Goal: Task Accomplishment & Management: Manage account settings

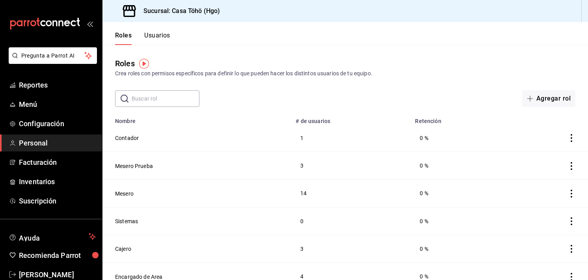
click at [43, 146] on span "Personal" at bounding box center [57, 142] width 77 height 11
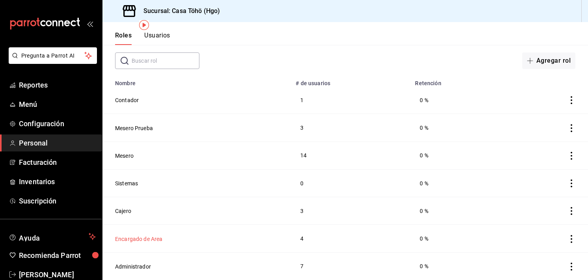
click at [137, 236] on button "Encargado de Area" at bounding box center [139, 239] width 48 height 8
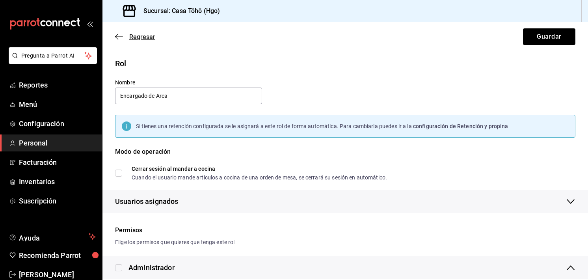
click at [122, 35] on icon "button" at bounding box center [119, 36] width 8 height 7
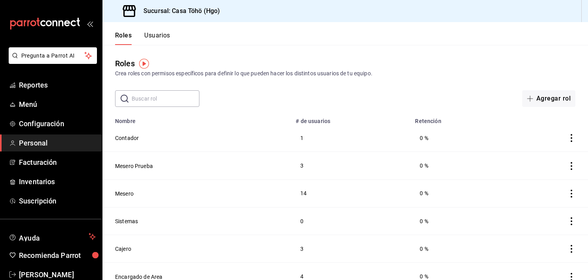
click at [161, 41] on button "Usuarios" at bounding box center [157, 38] width 26 height 13
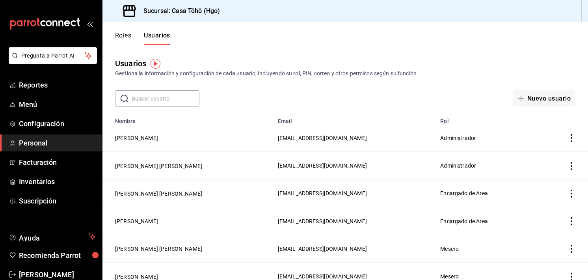
click at [129, 37] on button "Roles" at bounding box center [123, 38] width 16 height 13
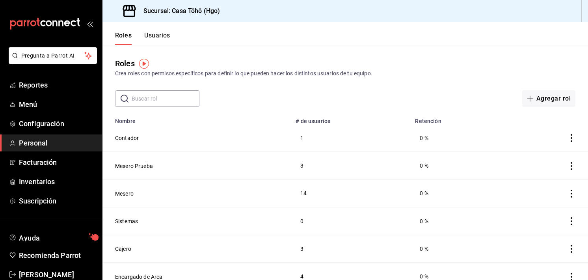
scroll to position [17, 0]
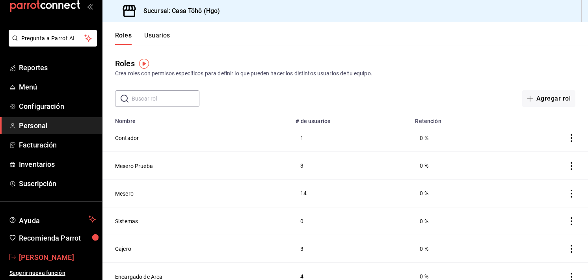
click at [35, 259] on span "[PERSON_NAME]" at bounding box center [57, 257] width 77 height 11
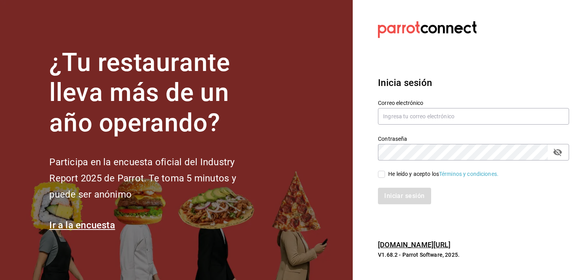
drag, startPoint x: 414, startPoint y: 125, endPoint x: 428, endPoint y: 106, distance: 23.2
click at [428, 106] on div "Correo electrónico" at bounding box center [473, 112] width 191 height 26
drag, startPoint x: 428, startPoint y: 106, endPoint x: 414, endPoint y: 118, distance: 17.9
click at [414, 118] on div "Correo electrónico" at bounding box center [473, 112] width 191 height 26
click at [414, 118] on input "text" at bounding box center [473, 116] width 191 height 17
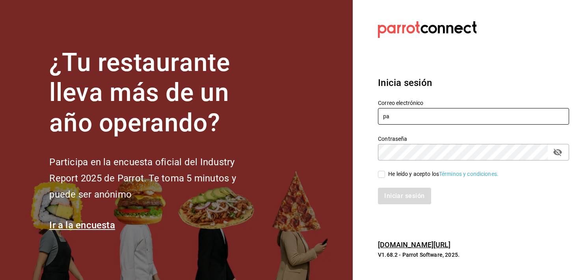
type input "p"
type input "[EMAIL_ADDRESS][DOMAIN_NAME]"
click at [556, 154] on icon "passwordField" at bounding box center [557, 152] width 9 height 7
click at [383, 176] on input "He leído y acepto los Términos y condiciones." at bounding box center [381, 174] width 7 height 7
checkbox input "true"
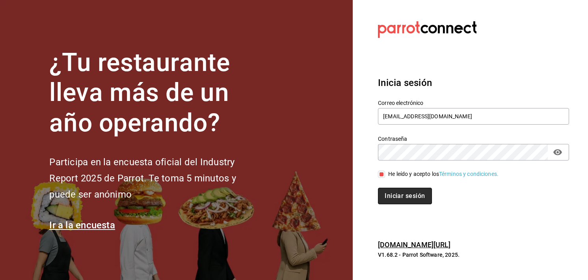
click at [388, 195] on button "Iniciar sesión" at bounding box center [405, 196] width 54 height 17
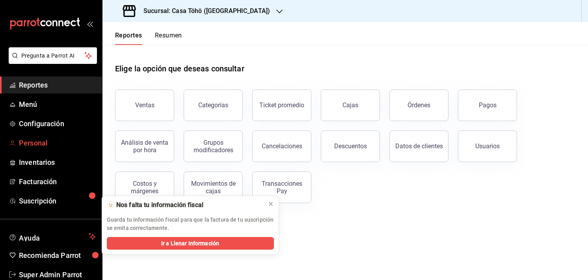
click at [32, 144] on span "Personal" at bounding box center [57, 142] width 77 height 11
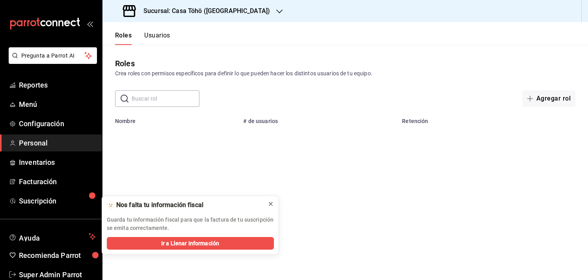
click at [268, 204] on icon at bounding box center [270, 204] width 6 height 6
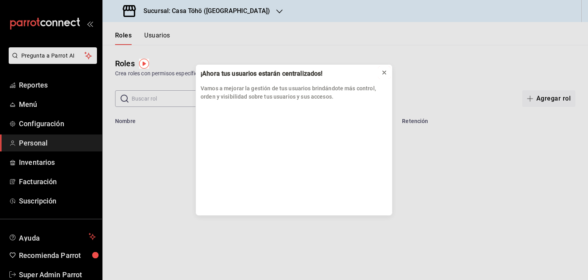
click at [379, 75] on button at bounding box center [384, 72] width 13 height 13
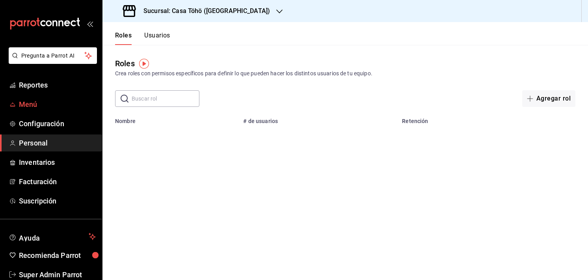
click at [31, 104] on span "Menú" at bounding box center [57, 104] width 77 height 11
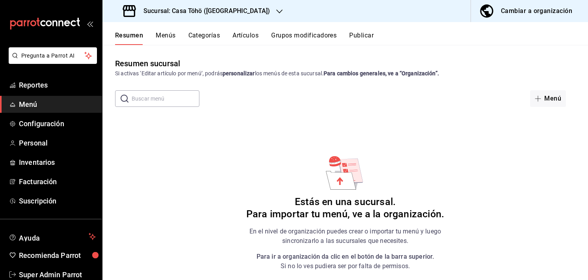
click at [163, 32] on button "Menús" at bounding box center [166, 38] width 20 height 13
click at [193, 13] on h3 "Sucursal: Casa Töhö ([GEOGRAPHIC_DATA])" at bounding box center [203, 10] width 133 height 9
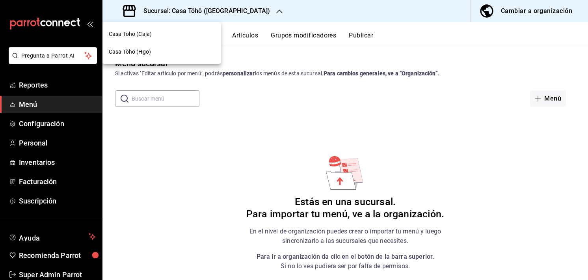
click at [174, 56] on div "Casa Töhö (Hgo)" at bounding box center [161, 52] width 118 height 18
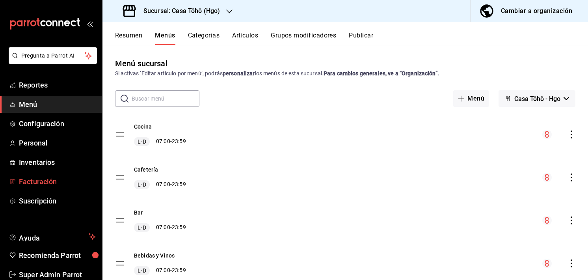
click at [50, 178] on span "Facturación" at bounding box center [57, 181] width 77 height 11
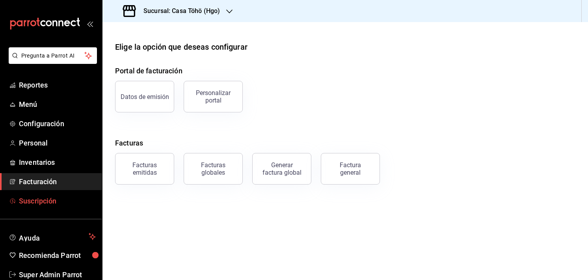
click at [51, 202] on span "Suscripción" at bounding box center [57, 200] width 77 height 11
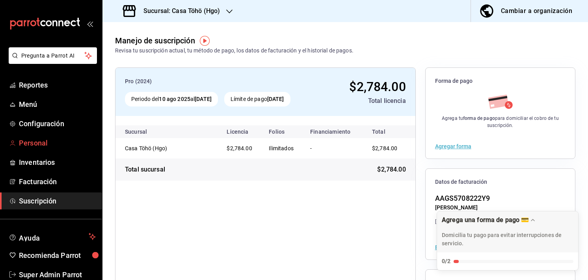
click at [46, 148] on span "Personal" at bounding box center [57, 142] width 77 height 11
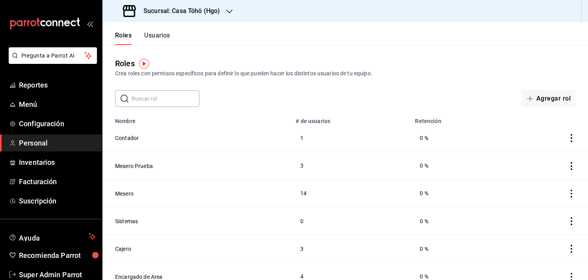
scroll to position [38, 0]
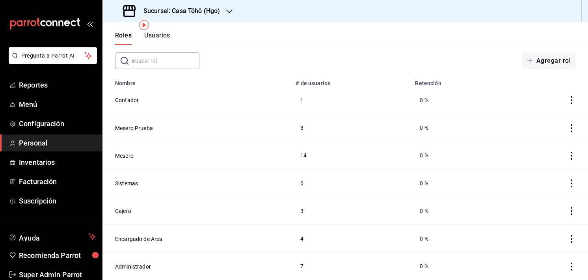
click at [134, 104] on td "Contador" at bounding box center [196, 100] width 188 height 28
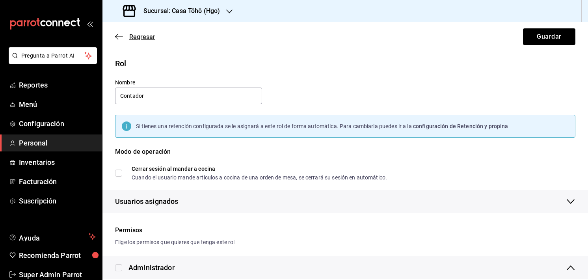
click at [118, 38] on icon "button" at bounding box center [119, 36] width 8 height 7
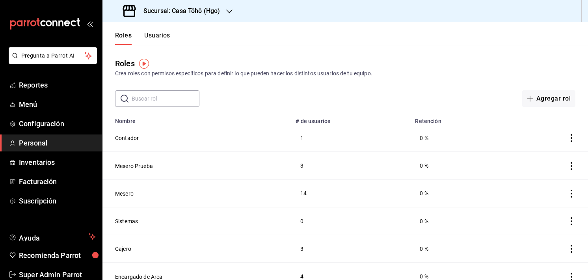
scroll to position [38, 0]
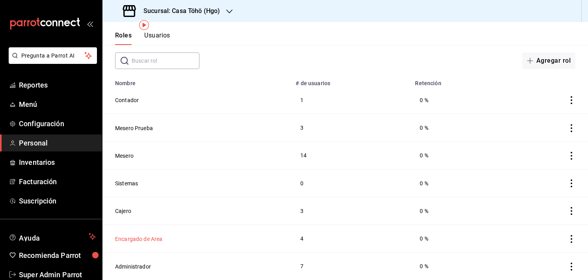
click at [141, 235] on button "Encargado de Area" at bounding box center [139, 239] width 48 height 8
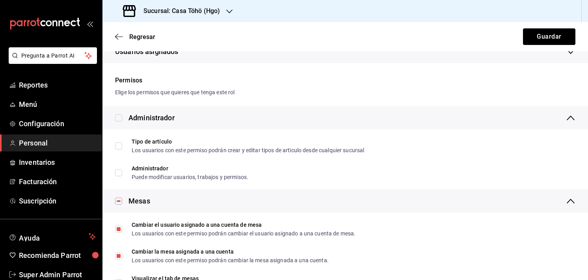
scroll to position [150, 0]
click at [120, 32] on div "Regresar Guardar" at bounding box center [344, 36] width 485 height 29
click at [118, 33] on icon "button" at bounding box center [119, 36] width 8 height 7
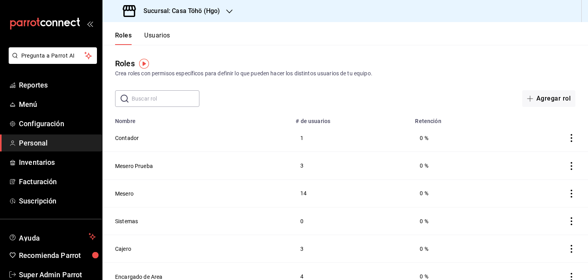
click at [164, 34] on button "Usuarios" at bounding box center [157, 38] width 26 height 13
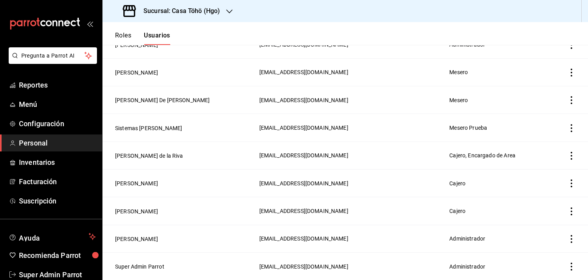
scroll to position [703, 0]
click at [136, 262] on td "Super Admin Parrot" at bounding box center [178, 266] width 152 height 28
click at [136, 264] on button "Super Admin Parrot" at bounding box center [139, 266] width 49 height 8
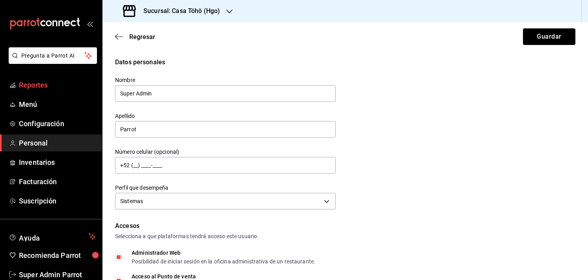
drag, startPoint x: 210, startPoint y: 98, endPoint x: 28, endPoint y: 91, distance: 182.1
click at [28, 91] on div "Pregunta a Parrot AI Reportes Menú Configuración Personal Inventarios Facturaci…" at bounding box center [294, 140] width 588 height 280
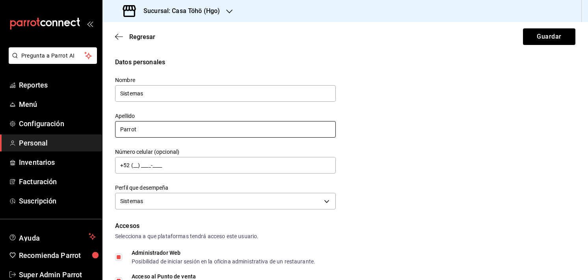
type input "Sistemas"
click at [137, 130] on input "Parrot" at bounding box center [225, 129] width 221 height 17
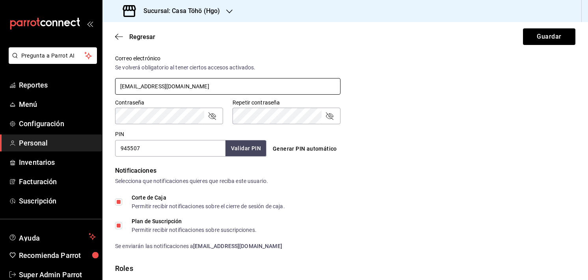
scroll to position [370, 0]
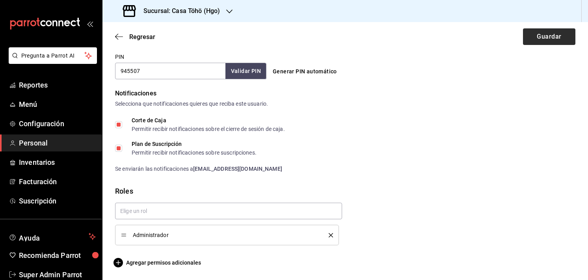
type input "[PERSON_NAME]"
click at [544, 43] on button "Guardar" at bounding box center [549, 36] width 52 height 17
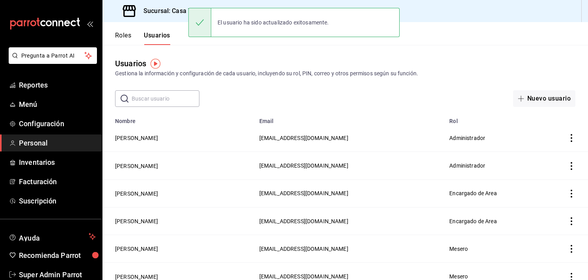
click at [126, 33] on button "Roles" at bounding box center [123, 38] width 16 height 13
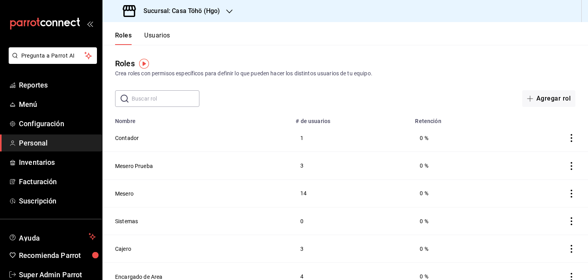
click at [164, 32] on button "Usuarios" at bounding box center [157, 38] width 26 height 13
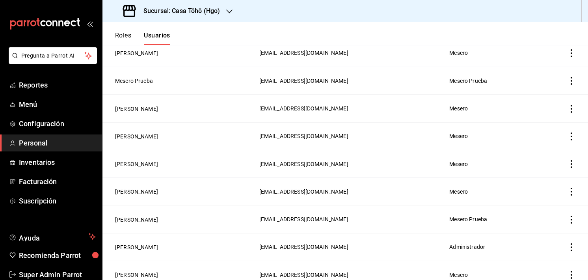
scroll to position [377, 0]
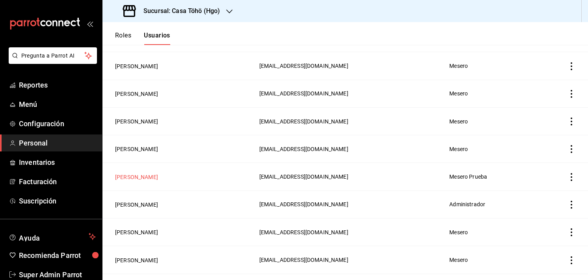
click at [158, 176] on button "[PERSON_NAME]" at bounding box center [136, 177] width 43 height 8
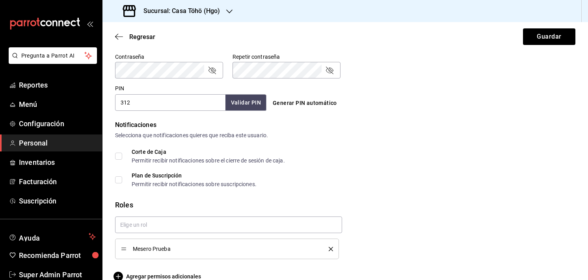
scroll to position [352, 0]
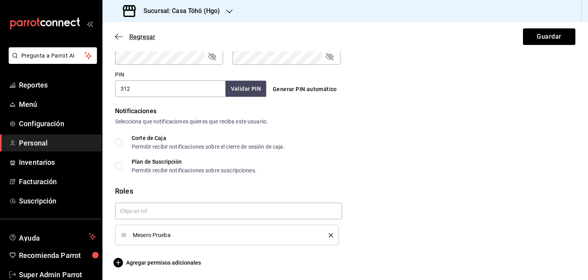
click at [124, 33] on span "Regresar" at bounding box center [135, 36] width 40 height 7
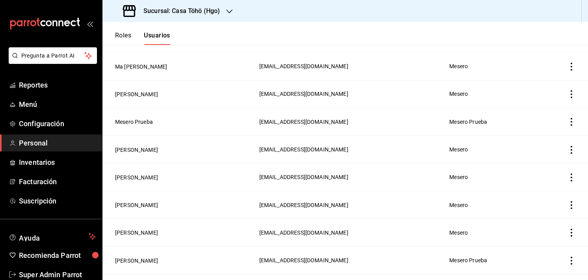
scroll to position [295, 0]
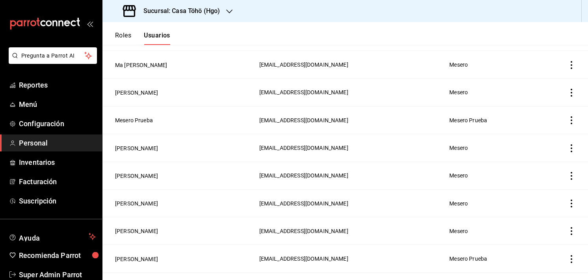
click at [122, 35] on button "Roles" at bounding box center [123, 38] width 16 height 13
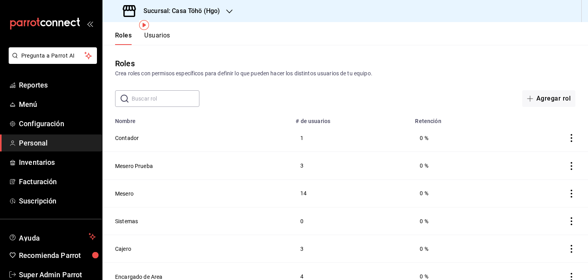
scroll to position [38, 0]
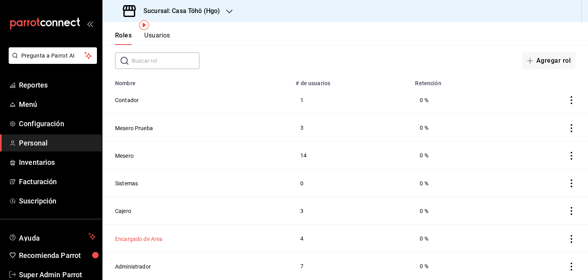
click at [130, 240] on button "Encargado de Area" at bounding box center [139, 239] width 48 height 8
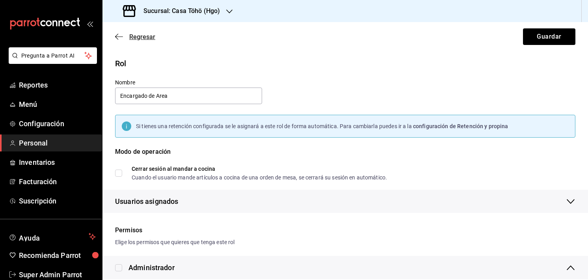
click at [119, 38] on icon "button" at bounding box center [119, 36] width 8 height 7
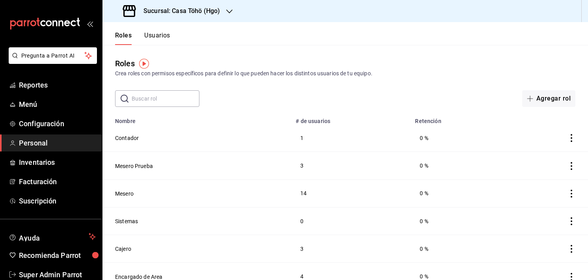
click at [154, 35] on button "Usuarios" at bounding box center [157, 38] width 26 height 13
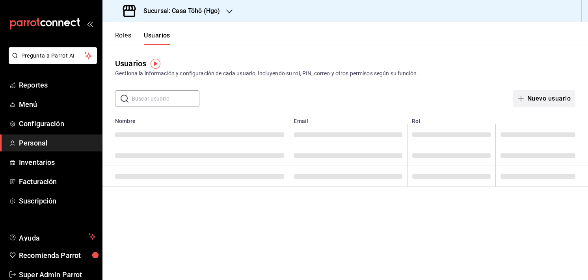
click at [546, 104] on button "Nuevo usuario" at bounding box center [544, 98] width 62 height 17
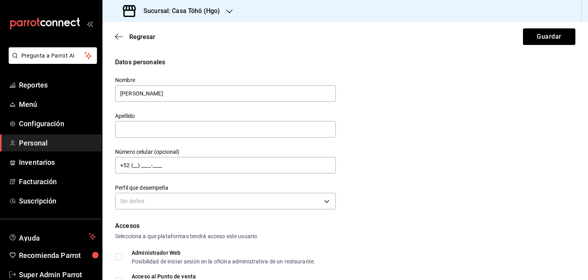
type input "[PERSON_NAME]"
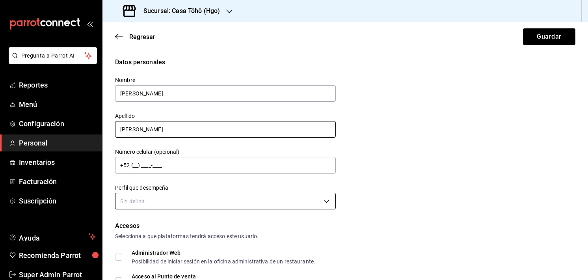
type input "[PERSON_NAME]"
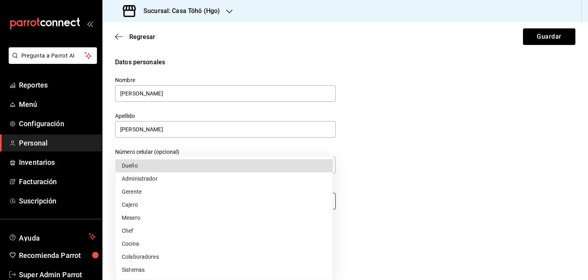
click at [154, 207] on body "Pregunta a Parrot AI Reportes Menú Configuración Personal Inventarios Facturaci…" at bounding box center [294, 140] width 588 height 280
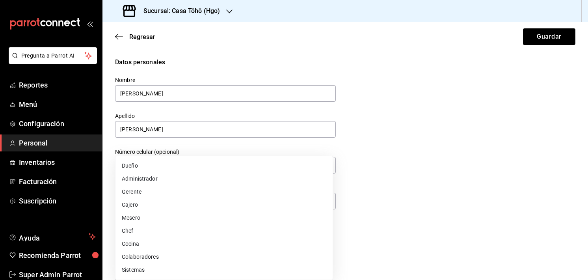
click at [325, 137] on div at bounding box center [294, 140] width 588 height 280
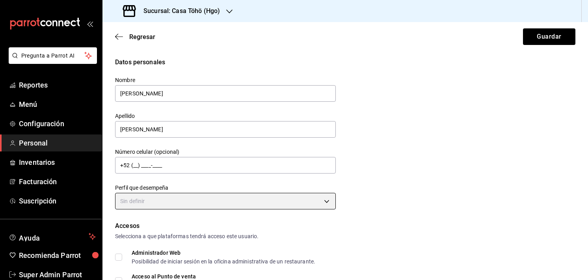
scroll to position [69, 0]
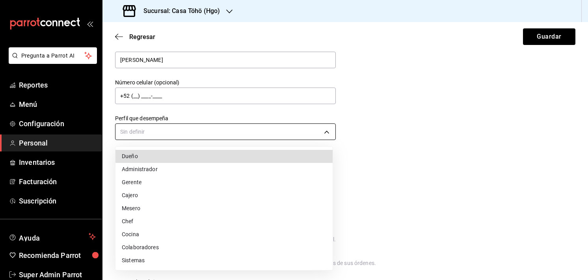
click at [230, 136] on body "Pregunta a Parrot AI Reportes Menú Configuración Personal Inventarios Facturaci…" at bounding box center [294, 140] width 588 height 280
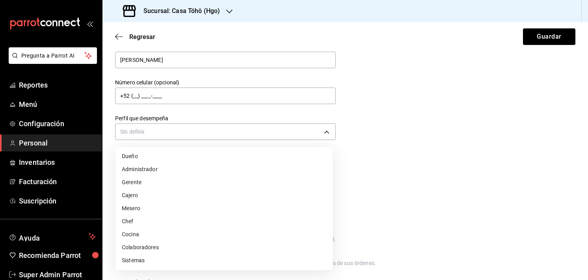
click at [141, 189] on li "Cajero" at bounding box center [223, 195] width 217 height 13
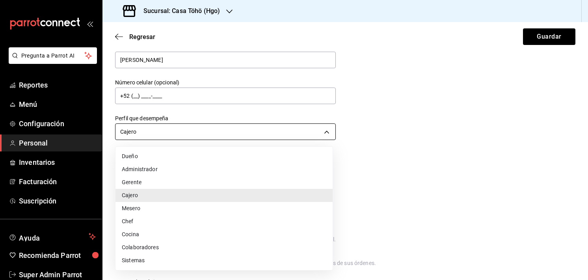
click at [170, 123] on body "Pregunta a Parrot AI Reportes Menú Configuración Personal Inventarios Facturaci…" at bounding box center [294, 140] width 588 height 280
click at [140, 183] on li "Gerente" at bounding box center [223, 182] width 217 height 13
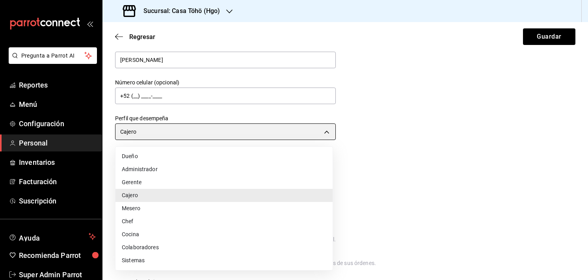
type input "MANAGER"
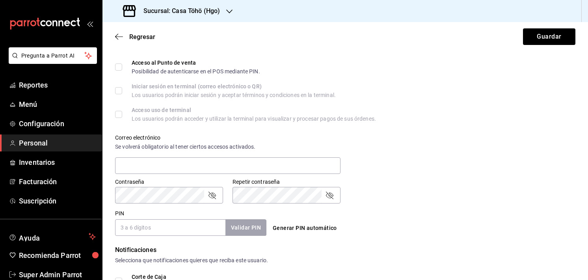
scroll to position [217, 0]
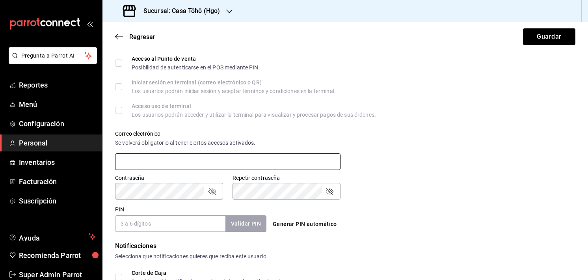
click at [190, 155] on input "text" at bounding box center [227, 161] width 225 height 17
click at [179, 219] on input "PIN" at bounding box center [170, 223] width 110 height 17
click at [126, 161] on input "text" at bounding box center [227, 161] width 225 height 17
type input "[EMAIL_ADDRESS][DOMAIN_NAME]"
click at [188, 226] on input "PIN" at bounding box center [170, 223] width 110 height 17
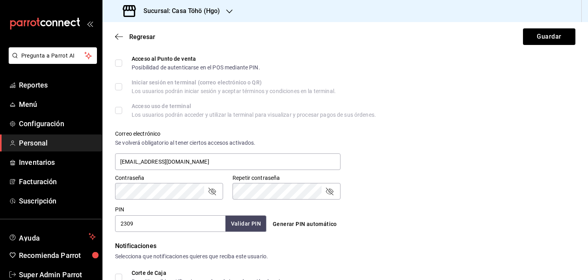
type input "2309"
click at [257, 229] on button "Validar PIN" at bounding box center [246, 223] width 42 height 17
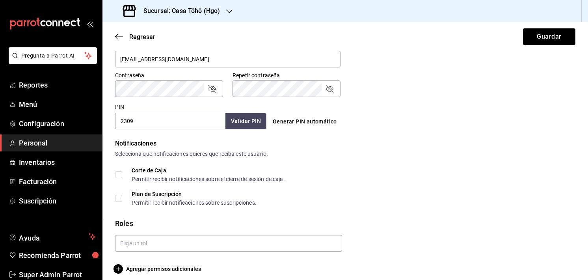
scroll to position [326, 0]
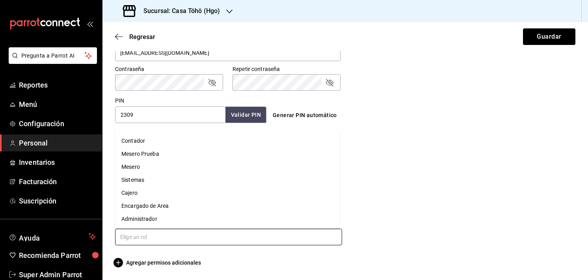
click at [175, 240] on input "text" at bounding box center [228, 236] width 227 height 17
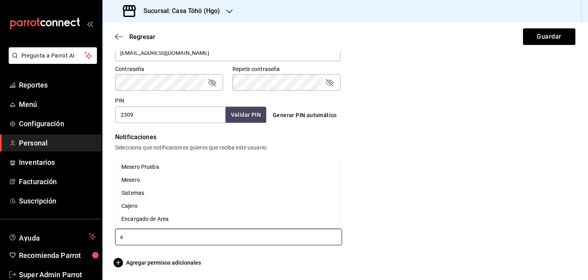
type input "en"
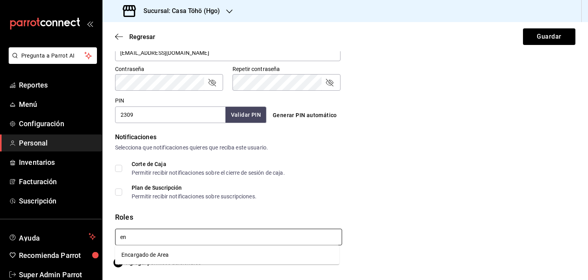
click at [152, 252] on li "Encargado de Area" at bounding box center [227, 254] width 224 height 13
checkbox input "true"
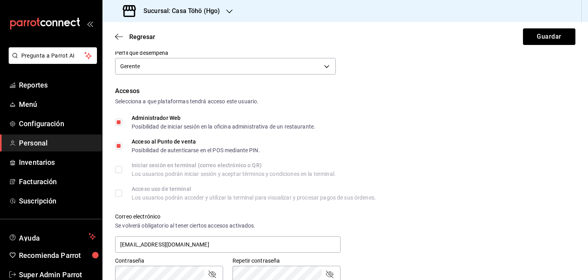
scroll to position [0, 0]
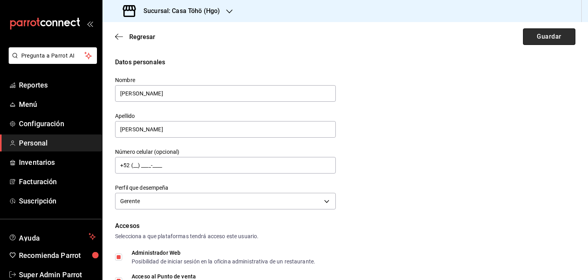
click at [532, 41] on button "Guardar" at bounding box center [549, 36] width 52 height 17
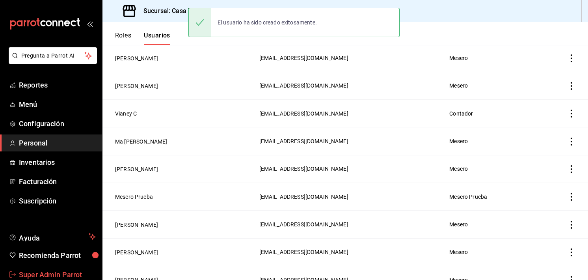
scroll to position [246, 0]
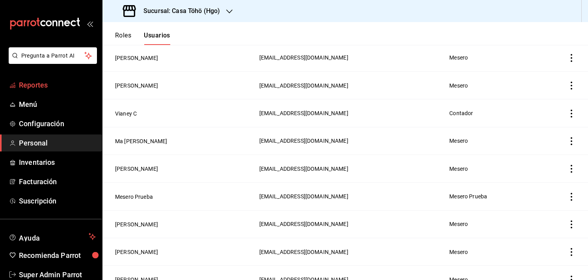
click at [33, 90] on link "Reportes" at bounding box center [51, 84] width 102 height 17
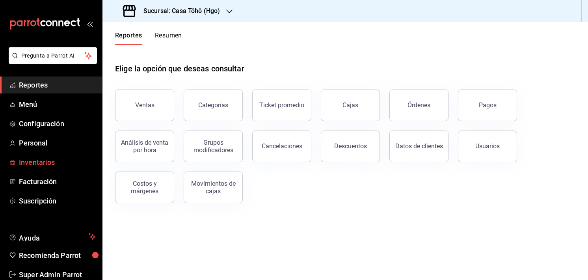
click at [42, 161] on span "Inventarios" at bounding box center [57, 162] width 77 height 11
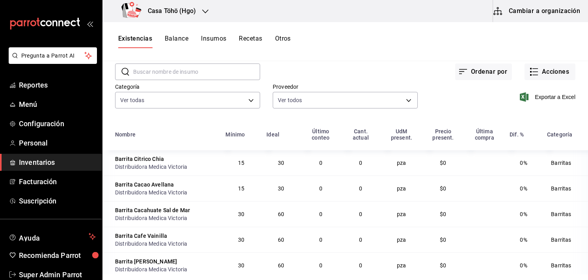
click at [529, 17] on button "Cambiar a organización" at bounding box center [537, 11] width 89 height 22
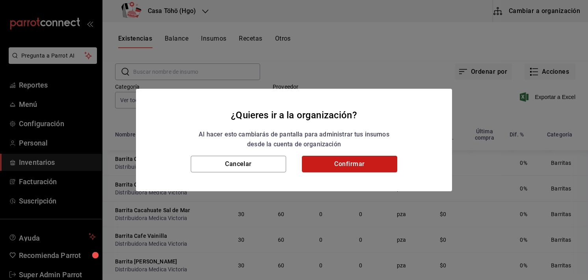
click at [313, 163] on button "Confirmar" at bounding box center [349, 164] width 95 height 17
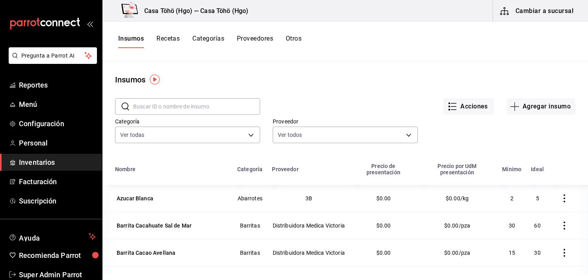
click at [176, 38] on button "Recetas" at bounding box center [167, 41] width 23 height 13
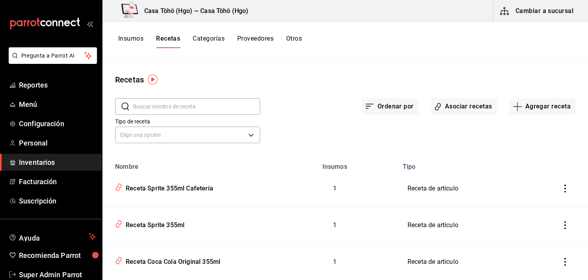
click at [139, 40] on button "Insumos" at bounding box center [130, 41] width 25 height 13
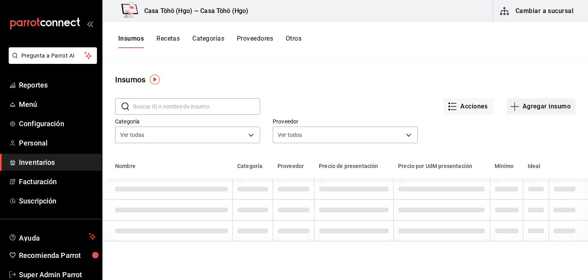
click at [530, 106] on button "Agregar insumo" at bounding box center [541, 106] width 69 height 17
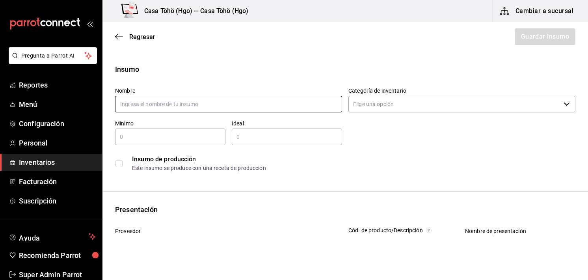
scroll to position [11, 0]
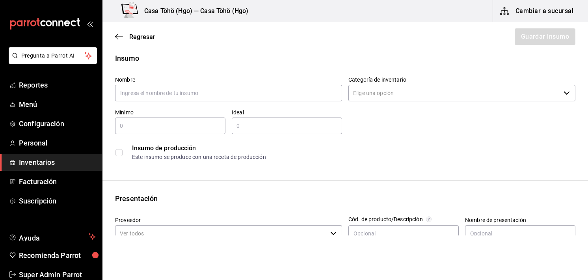
click at [115, 41] on div "Regresar Guardar insumo" at bounding box center [344, 36] width 485 height 29
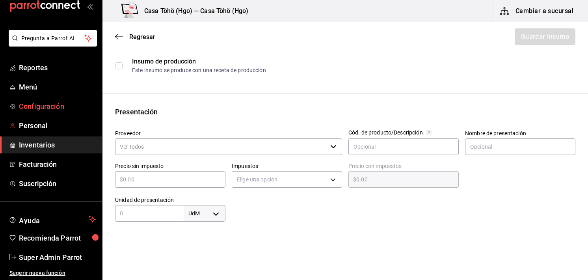
scroll to position [0, 0]
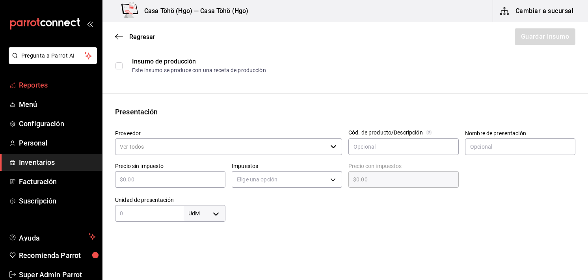
click at [47, 91] on link "Reportes" at bounding box center [51, 84] width 102 height 17
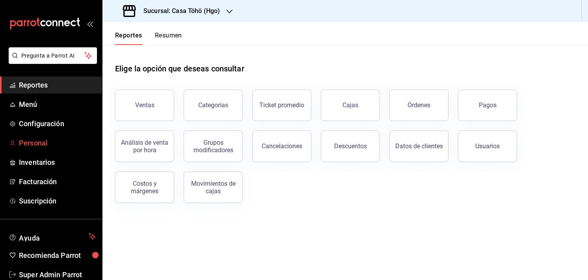
click at [41, 144] on span "Personal" at bounding box center [57, 142] width 77 height 11
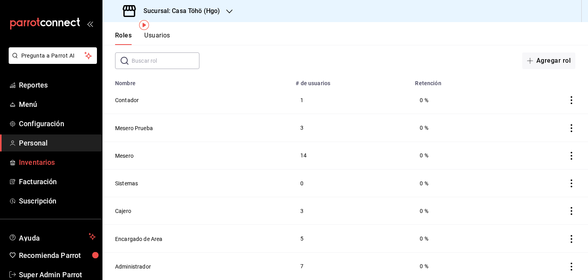
scroll to position [38, 0]
click at [46, 126] on span "Configuración" at bounding box center [57, 123] width 77 height 11
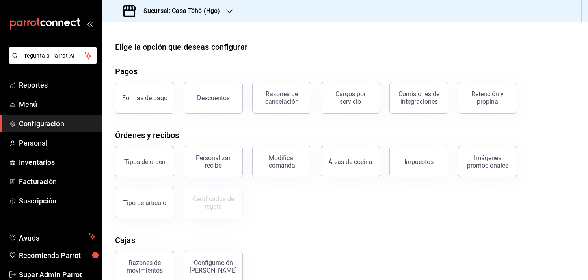
scroll to position [79, 0]
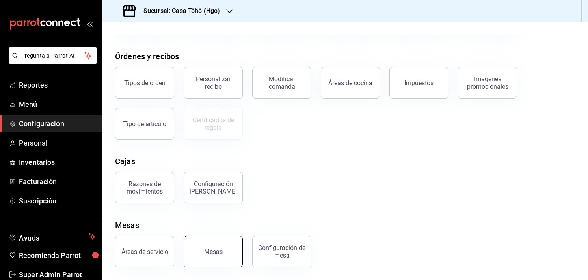
click at [204, 249] on button "Mesas" at bounding box center [213, 252] width 59 height 32
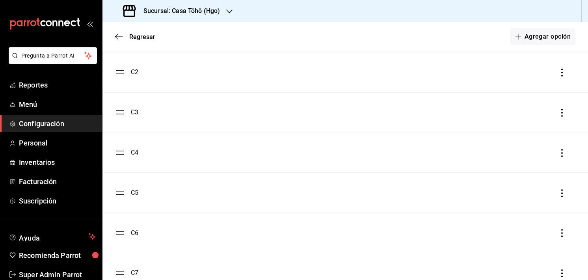
scroll to position [412, 0]
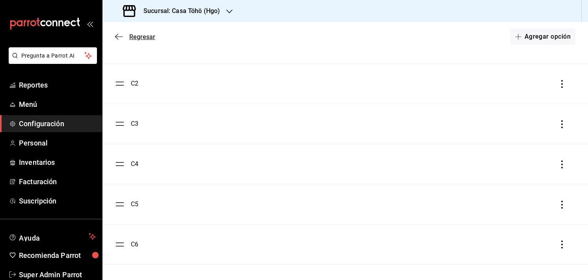
click at [117, 37] on icon "button" at bounding box center [119, 36] width 8 height 7
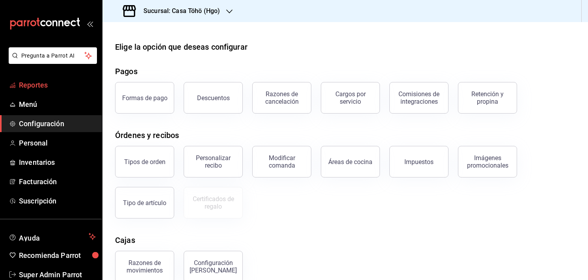
click at [47, 87] on span "Reportes" at bounding box center [57, 85] width 77 height 11
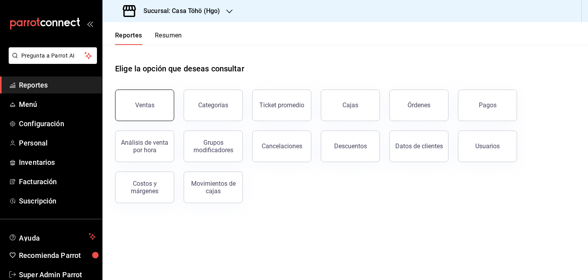
click at [129, 107] on button "Ventas" at bounding box center [144, 105] width 59 height 32
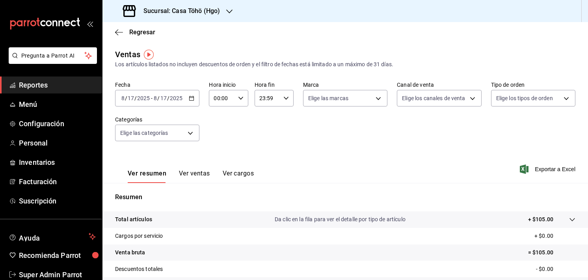
click at [194, 102] on div "[DATE] [DATE] - [DATE] [DATE]" at bounding box center [157, 98] width 84 height 17
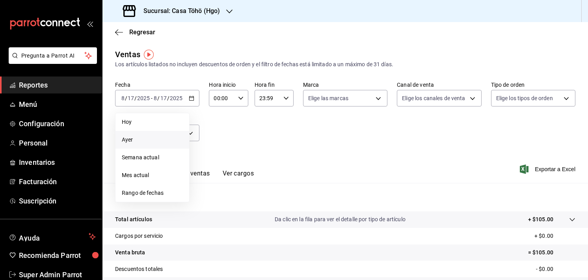
click at [162, 140] on span "Ayer" at bounding box center [152, 140] width 61 height 8
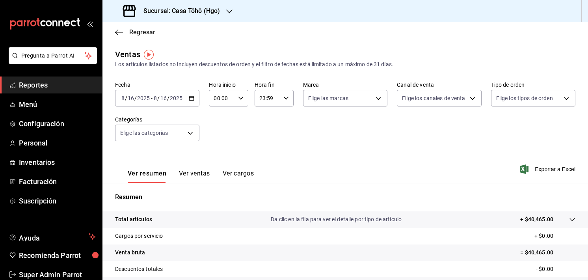
click at [122, 35] on icon "button" at bounding box center [119, 32] width 8 height 7
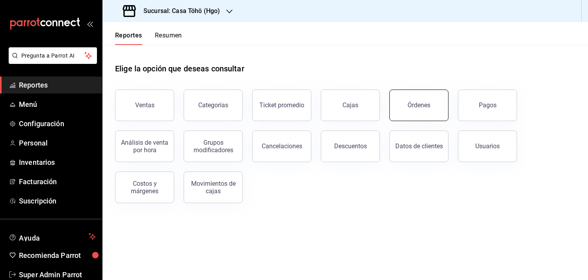
click at [418, 111] on button "Órdenes" at bounding box center [418, 105] width 59 height 32
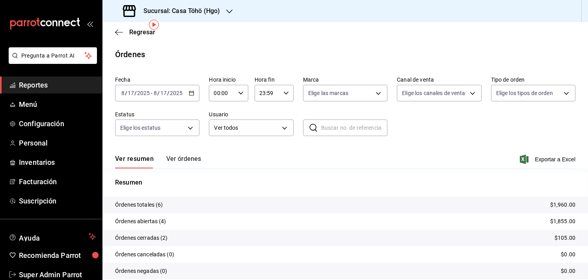
scroll to position [30, 0]
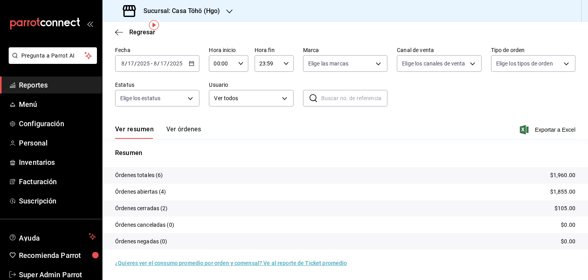
click at [192, 63] on \(Stroke\) "button" at bounding box center [191, 63] width 5 height 4
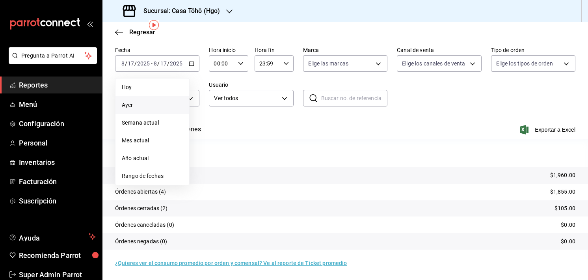
click at [160, 104] on span "Ayer" at bounding box center [152, 105] width 61 height 8
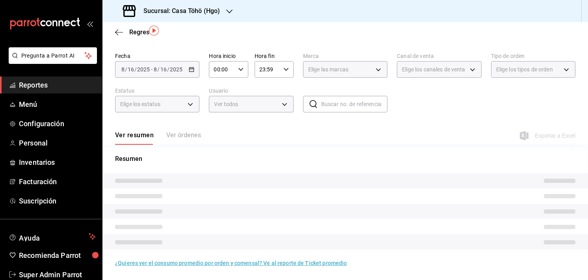
scroll to position [30, 0]
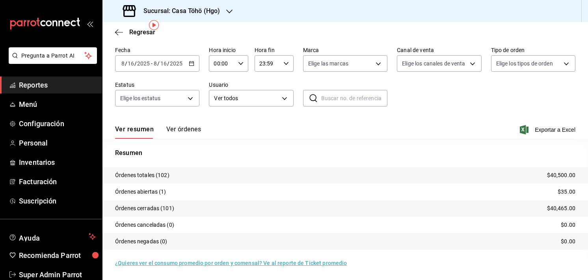
click at [184, 132] on button "Ver órdenes" at bounding box center [183, 131] width 35 height 13
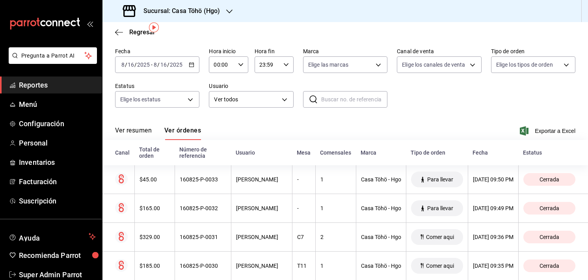
scroll to position [28, 0]
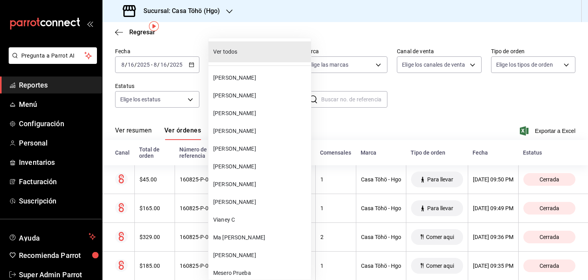
click at [277, 104] on body "Pregunta a Parrot AI Reportes Menú Configuración Personal Inventarios Facturaci…" at bounding box center [294, 140] width 588 height 280
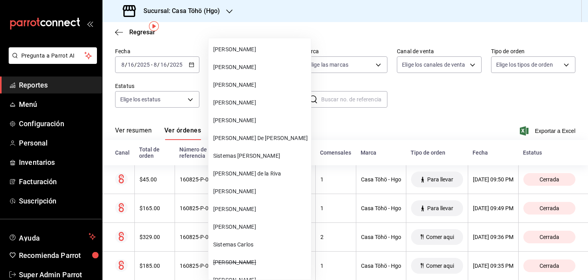
scroll to position [395, 0]
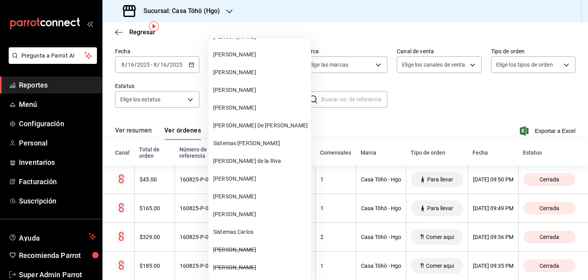
click at [232, 252] on span "[PERSON_NAME]" at bounding box center [260, 249] width 95 height 8
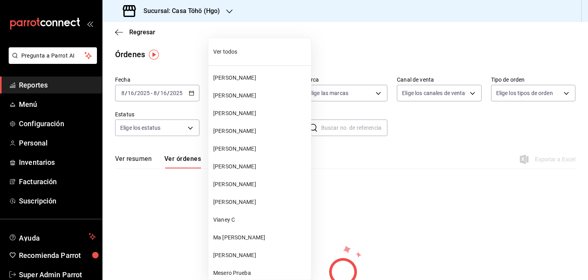
scroll to position [395, 0]
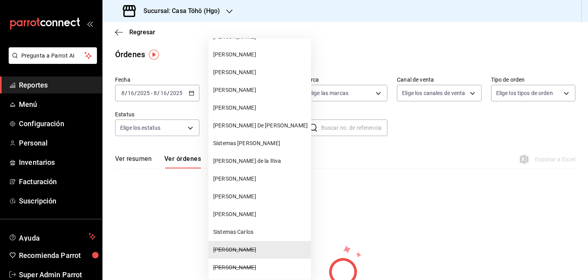
click at [283, 128] on body "Pregunta a Parrot AI Reportes Menú Configuración Personal Inventarios Facturaci…" at bounding box center [294, 140] width 588 height 280
click at [239, 215] on span "[PERSON_NAME]" at bounding box center [260, 214] width 95 height 8
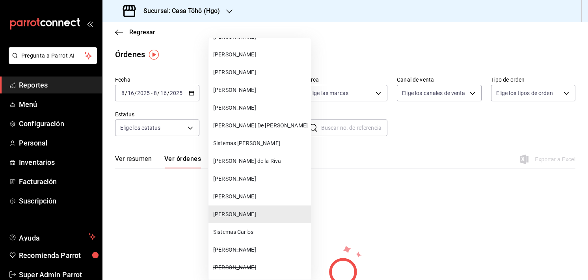
click at [261, 126] on body "Pregunta a Parrot AI Reportes Menú Configuración Personal Inventarios Facturaci…" at bounding box center [294, 140] width 588 height 280
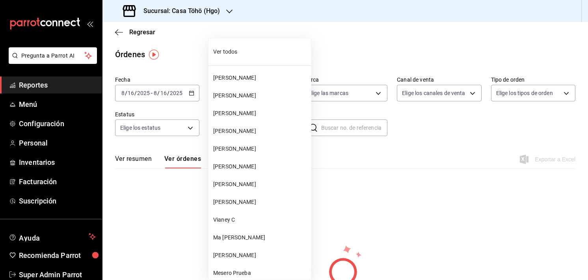
click at [262, 79] on span "[PERSON_NAME]" at bounding box center [260, 78] width 95 height 8
click at [260, 124] on body "Pregunta a Parrot AI Reportes Menú Configuración Personal Inventarios Facturaci…" at bounding box center [294, 140] width 588 height 280
click at [261, 100] on li "[PERSON_NAME]" at bounding box center [259, 96] width 102 height 18
click at [249, 126] on body "Pregunta a Parrot AI Reportes Menú Configuración Personal Inventarios Facturaci…" at bounding box center [294, 140] width 588 height 280
click at [236, 198] on span "[PERSON_NAME]" at bounding box center [260, 202] width 95 height 8
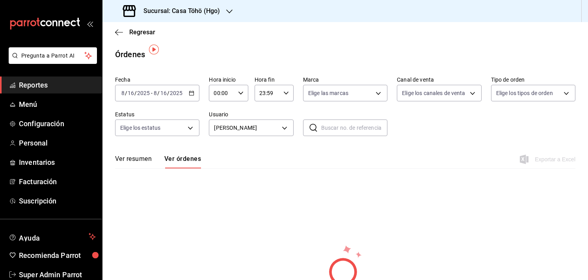
scroll to position [18, 0]
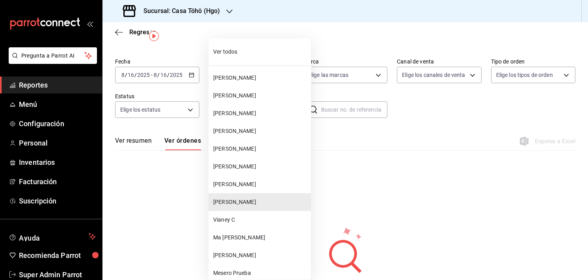
click at [262, 112] on body "Pregunta a Parrot AI Reportes Menú Configuración Personal Inventarios Facturaci…" at bounding box center [294, 140] width 588 height 280
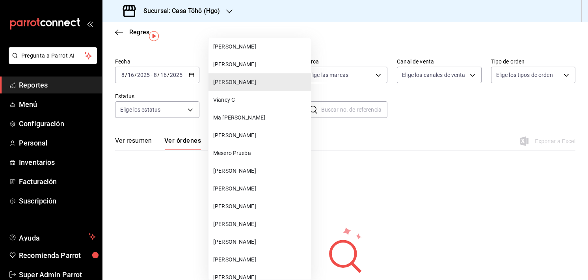
scroll to position [141, 0]
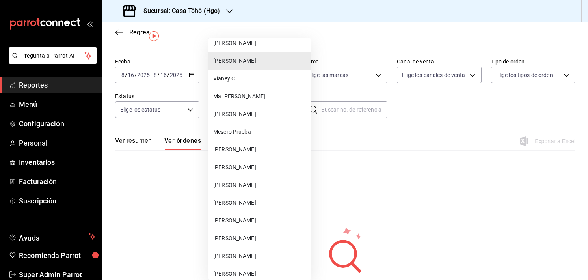
click at [251, 177] on li "[PERSON_NAME]" at bounding box center [259, 185] width 102 height 18
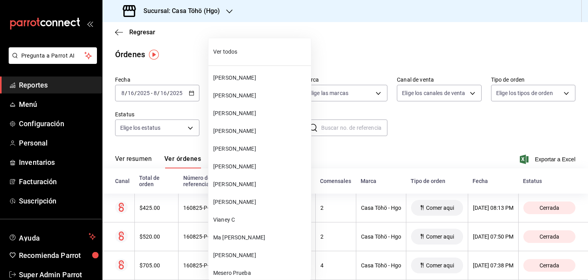
scroll to position [167, 0]
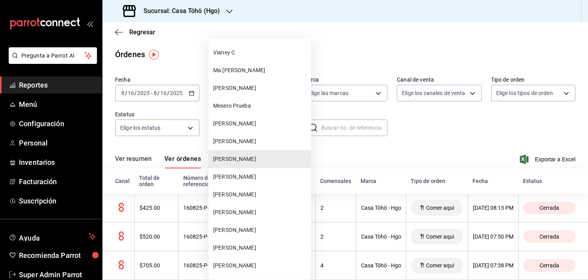
click at [249, 132] on body "Pregunta a Parrot AI Reportes Menú Configuración Personal Inventarios Facturaci…" at bounding box center [294, 140] width 588 height 280
click at [230, 199] on li "[PERSON_NAME]" at bounding box center [259, 195] width 102 height 18
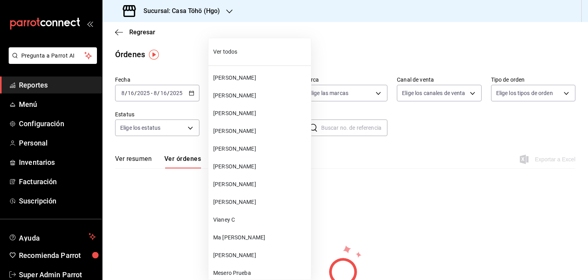
scroll to position [202, 0]
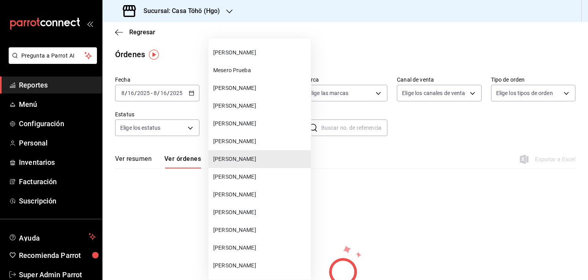
click at [275, 130] on body "Pregunta a Parrot AI Reportes Menú Configuración Personal Inventarios Facturaci…" at bounding box center [294, 140] width 588 height 280
click at [251, 218] on li "[PERSON_NAME]" at bounding box center [259, 212] width 102 height 18
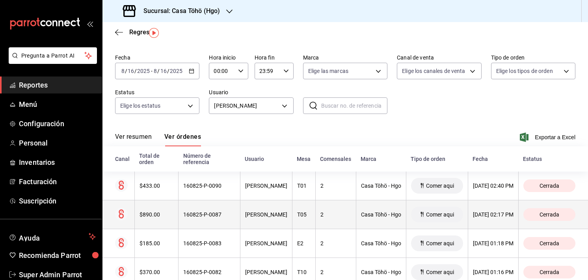
scroll to position [22, 0]
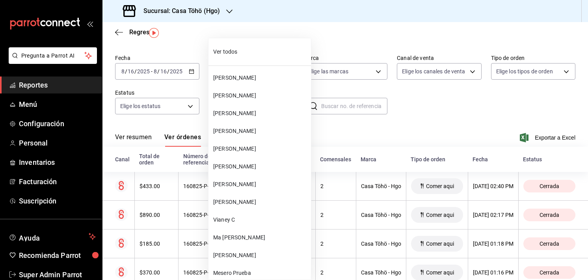
click at [271, 111] on body "Pregunta a Parrot AI Reportes Menú Configuración Personal Inventarios Facturaci…" at bounding box center [294, 140] width 588 height 280
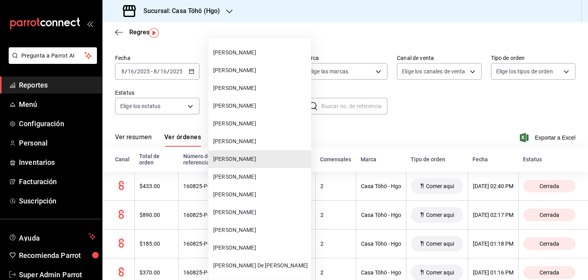
click at [241, 201] on li "[PERSON_NAME]" at bounding box center [259, 195] width 102 height 18
type input "7dbe17c1-5c72-47a1-99bf-929b16686759"
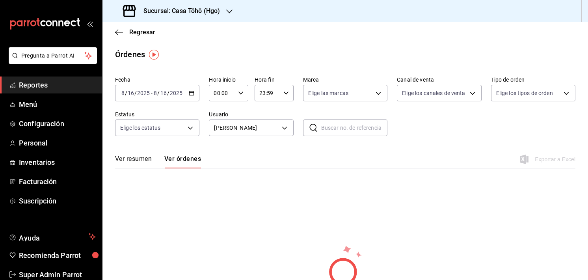
click at [80, 81] on span "Reportes" at bounding box center [57, 85] width 77 height 11
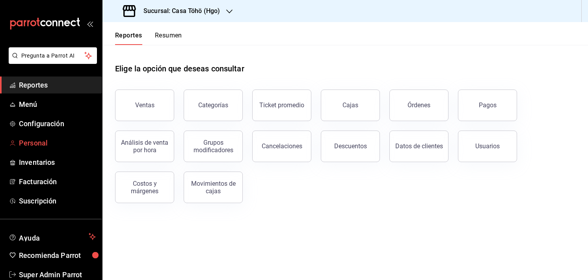
click at [44, 147] on span "Personal" at bounding box center [57, 142] width 77 height 11
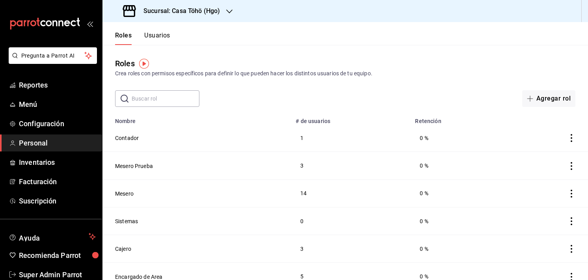
click at [167, 36] on button "Usuarios" at bounding box center [157, 38] width 26 height 13
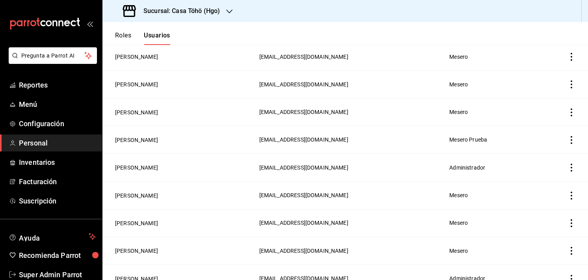
scroll to position [444, 0]
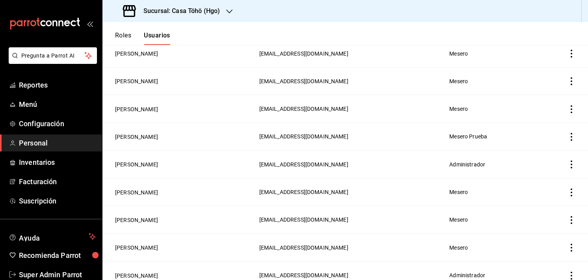
click at [567, 136] on icon "actions" at bounding box center [571, 137] width 8 height 8
click at [394, 126] on div at bounding box center [294, 140] width 588 height 280
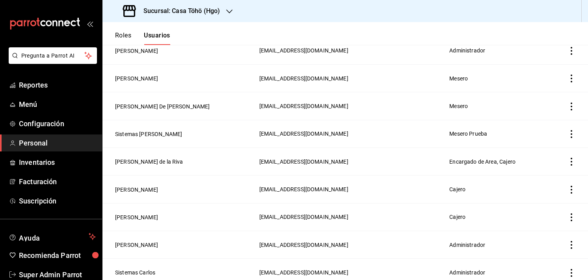
scroll to position [731, 0]
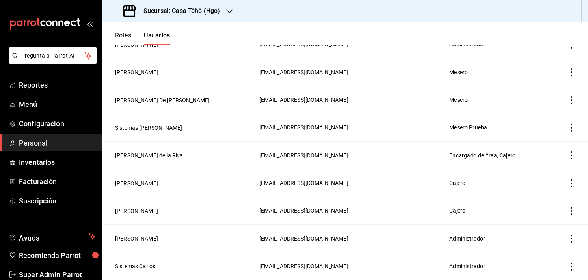
click at [508, 89] on td "Mesero" at bounding box center [496, 100] width 104 height 28
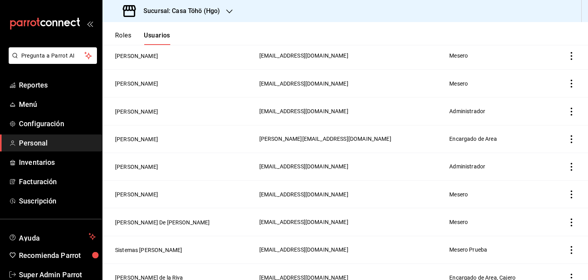
scroll to position [609, 0]
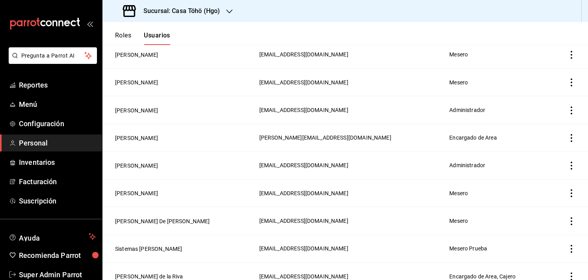
click at [567, 219] on icon "actions" at bounding box center [571, 221] width 8 height 8
click at [260, 91] on div at bounding box center [294, 140] width 588 height 280
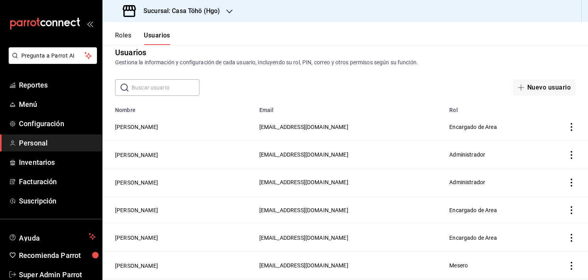
scroll to position [0, 0]
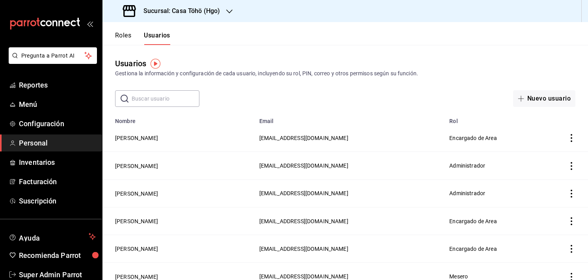
click at [451, 39] on header "Roles Usuarios" at bounding box center [344, 33] width 485 height 23
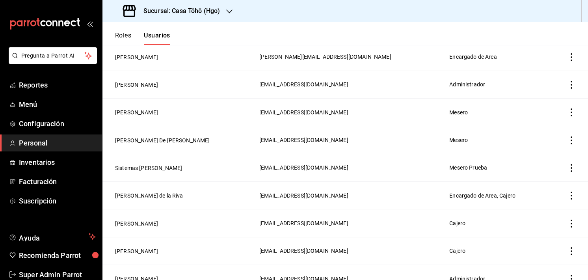
scroll to position [731, 0]
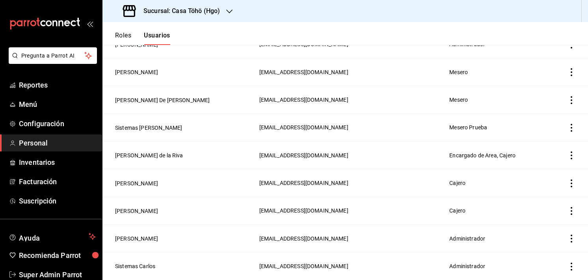
click at [267, 26] on header "Roles Usuarios" at bounding box center [344, 33] width 485 height 23
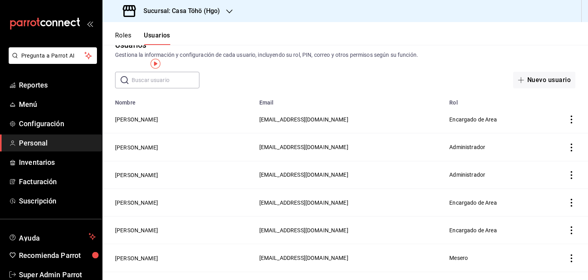
scroll to position [0, 0]
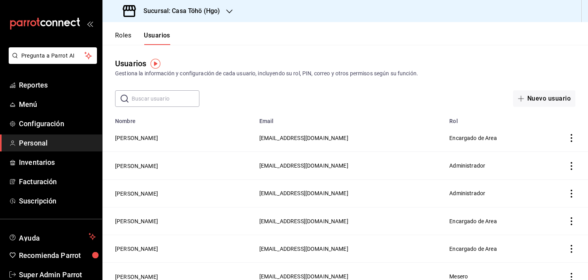
click at [224, 76] on div "Gestiona la información y configuración de cada usuario, incluyendo su rol, PIN…" at bounding box center [345, 73] width 460 height 8
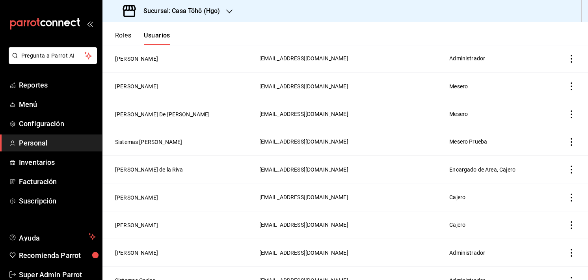
scroll to position [715, 0]
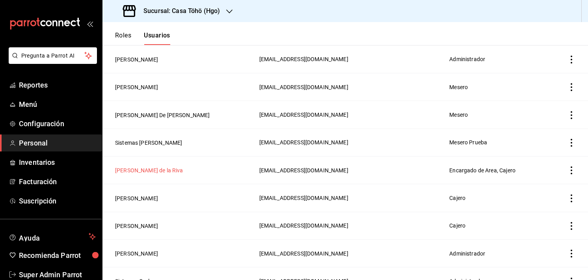
click at [142, 169] on button "[PERSON_NAME] de la Riva" at bounding box center [149, 170] width 68 height 8
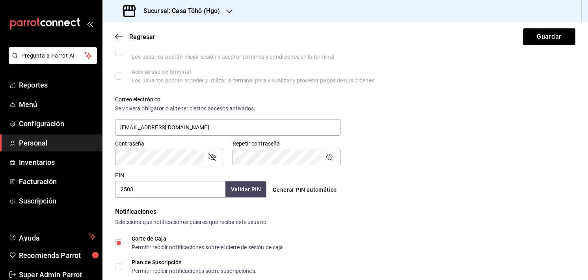
scroll to position [253, 0]
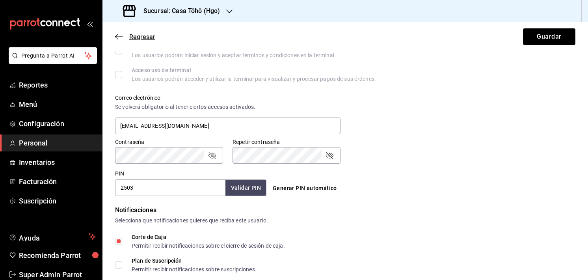
click at [118, 35] on icon "button" at bounding box center [119, 36] width 8 height 7
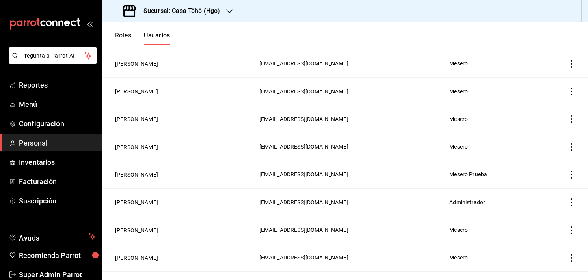
scroll to position [405, 0]
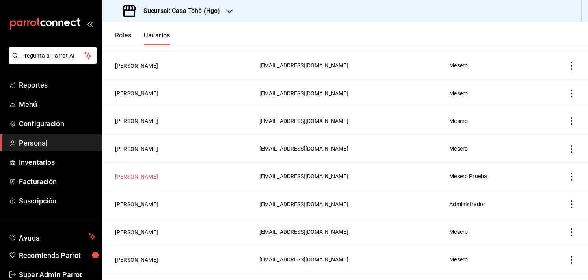
click at [141, 179] on button "[PERSON_NAME]" at bounding box center [136, 177] width 43 height 8
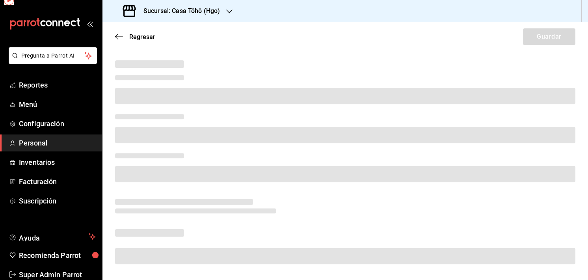
click at [141, 179] on span at bounding box center [345, 173] width 460 height 17
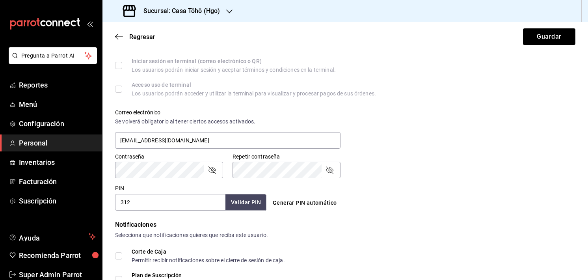
scroll to position [238, 0]
click at [210, 175] on icon "passwordField" at bounding box center [211, 170] width 9 height 9
click at [205, 143] on input "[EMAIL_ADDRESS][DOMAIN_NAME]" at bounding box center [227, 141] width 225 height 17
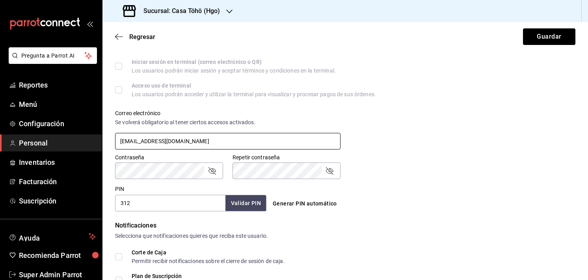
drag, startPoint x: 163, startPoint y: 140, endPoint x: 95, endPoint y: 145, distance: 68.3
click at [95, 145] on div "Pregunta a Parrot AI Reportes Menú Configuración Personal Inventarios Facturaci…" at bounding box center [294, 140] width 588 height 280
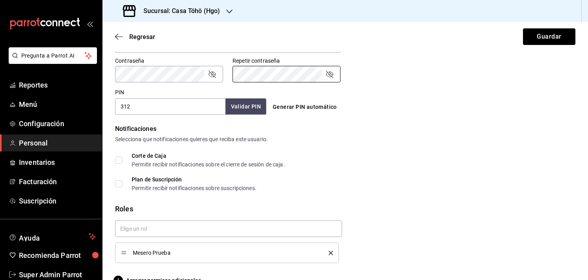
scroll to position [352, 0]
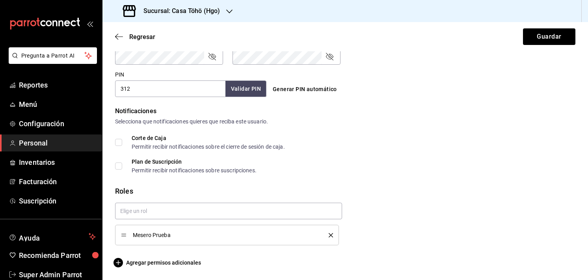
click at [329, 235] on icon "delete" at bounding box center [331, 235] width 4 height 4
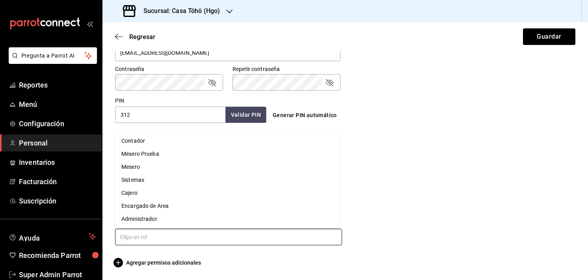
click at [278, 240] on input "text" at bounding box center [228, 236] width 227 height 17
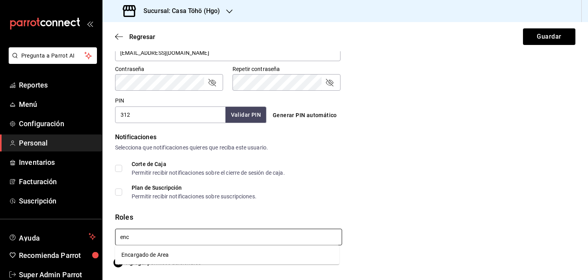
type input "enca"
click at [259, 249] on li "Encargado de Area" at bounding box center [227, 254] width 224 height 13
checkbox input "true"
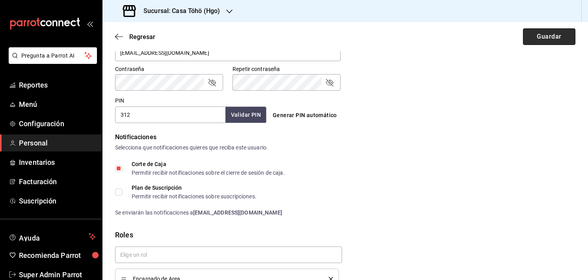
click at [561, 32] on button "Guardar" at bounding box center [549, 36] width 52 height 17
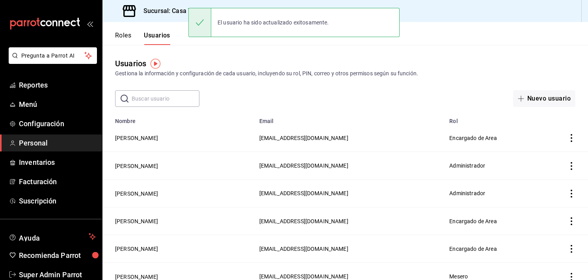
click at [184, 95] on input "text" at bounding box center [166, 99] width 68 height 16
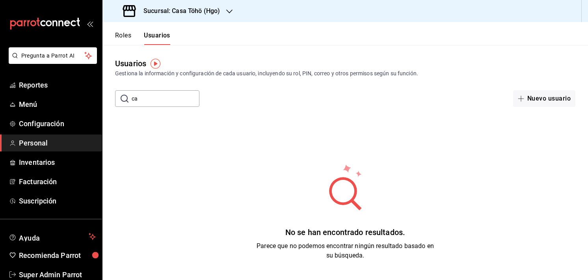
type input "c"
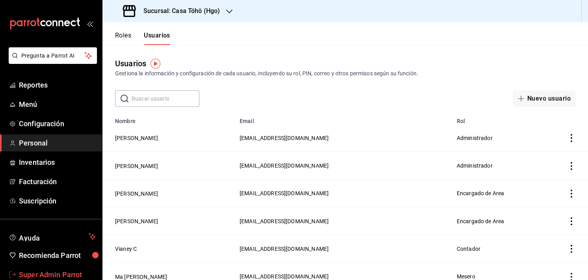
click at [52, 270] on span "Super Admin Parrot" at bounding box center [57, 274] width 77 height 11
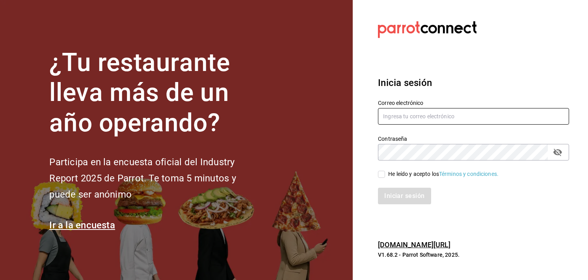
paste input "carlosnazario619"
click at [390, 115] on input "carlosnazario619" at bounding box center [473, 116] width 191 height 17
type input "[EMAIL_ADDRESS][DOMAIN_NAME]"
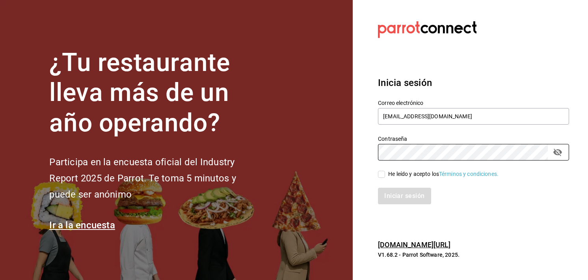
click at [378, 174] on input "He leído y acepto los Términos y condiciones." at bounding box center [381, 174] width 7 height 7
checkbox input "true"
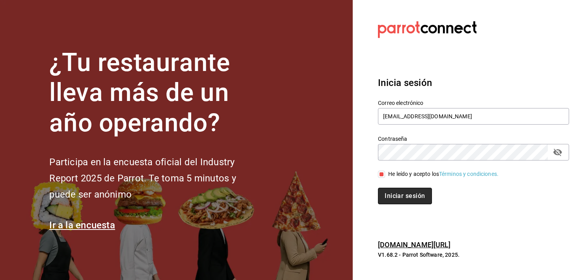
click at [399, 196] on button "Iniciar sesión" at bounding box center [405, 196] width 54 height 17
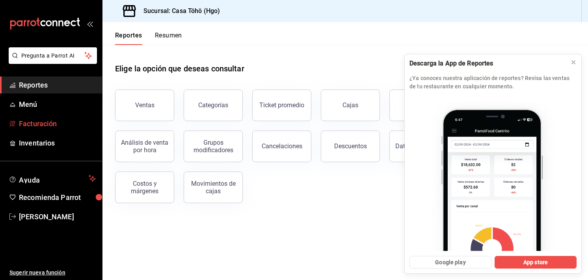
click at [33, 123] on span "Facturación" at bounding box center [57, 123] width 77 height 11
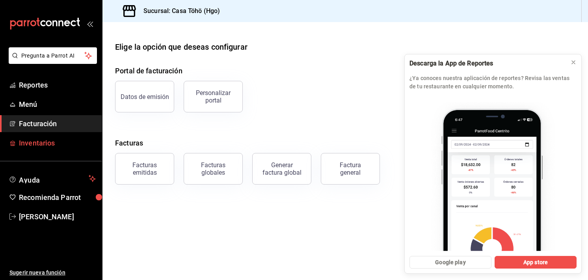
click at [29, 148] on span "Inventarios" at bounding box center [57, 142] width 77 height 11
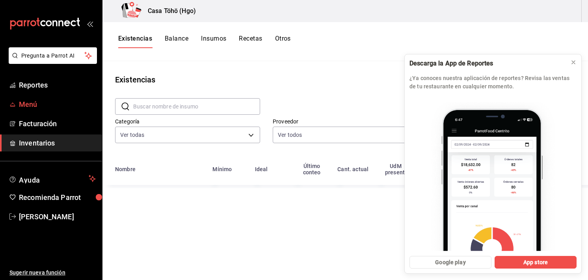
click at [32, 106] on span "Menú" at bounding box center [57, 104] width 77 height 11
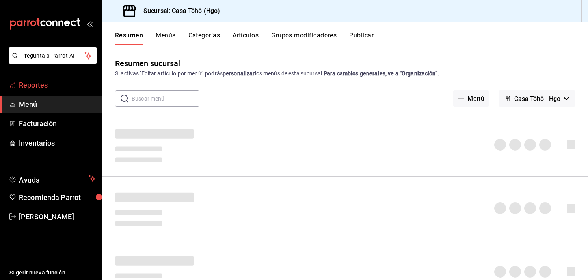
click at [44, 85] on span "Reportes" at bounding box center [57, 85] width 77 height 11
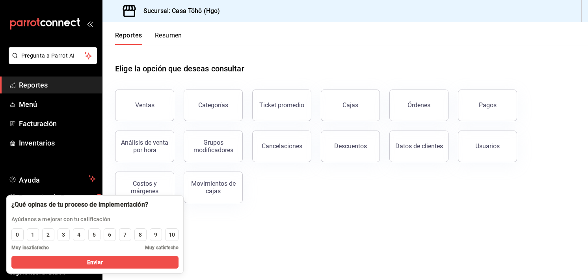
click at [303, 195] on div "Ventas Categorías Ticket promedio Cajas Órdenes Pagos Análisis de venta por hor…" at bounding box center [341, 141] width 470 height 123
